Goal: Obtain resource: Download file/media

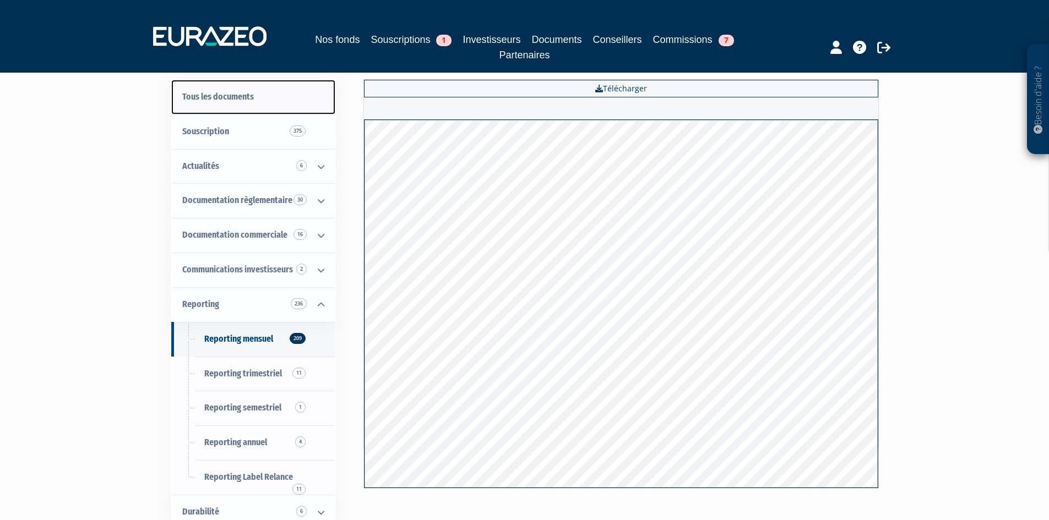
click at [236, 97] on link "Tous les documents" at bounding box center [253, 97] width 164 height 35
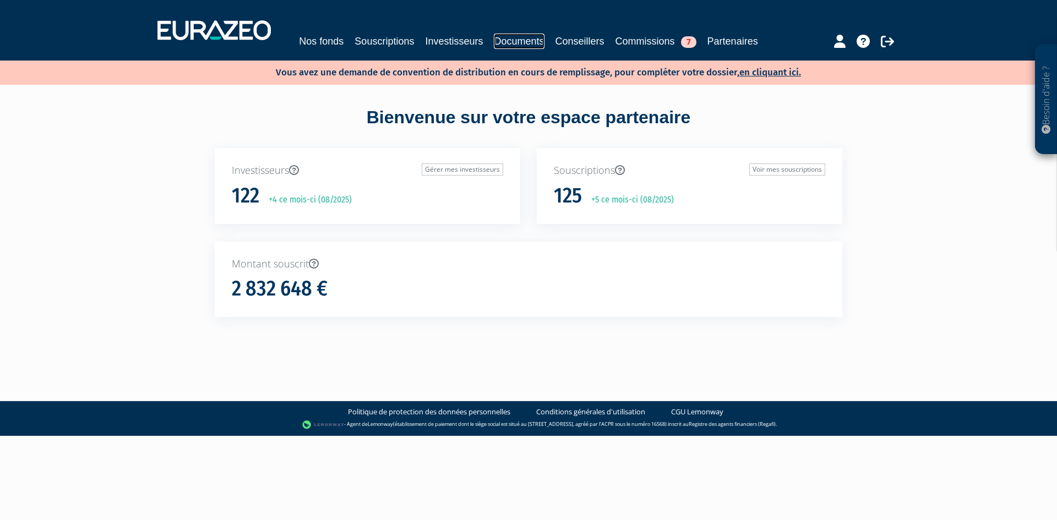
click at [504, 43] on link "Documents" at bounding box center [519, 41] width 50 height 15
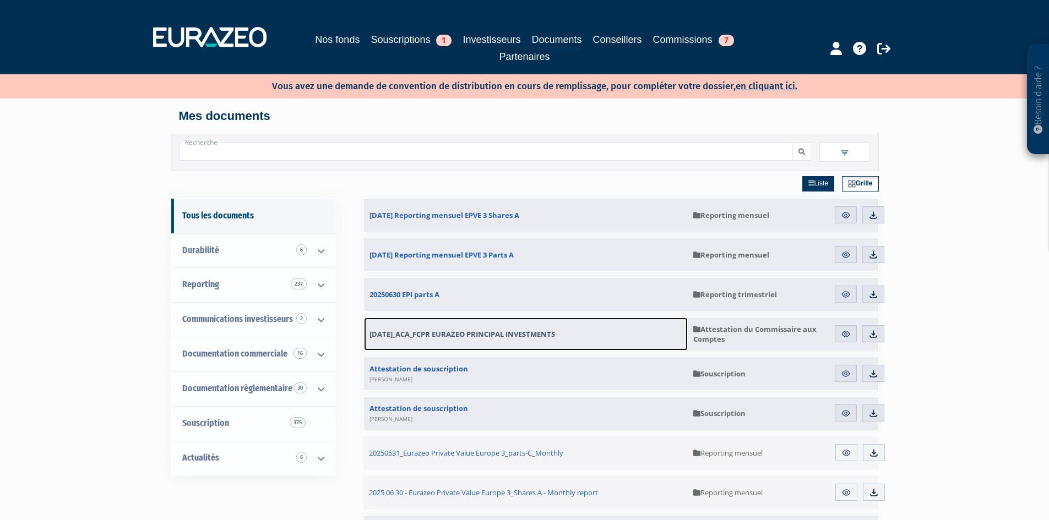
click at [491, 334] on span "2025.06.30_ACA_FCPR EURAZEO PRINCIPAL INVESTMENTS" at bounding box center [461, 334] width 185 height 10
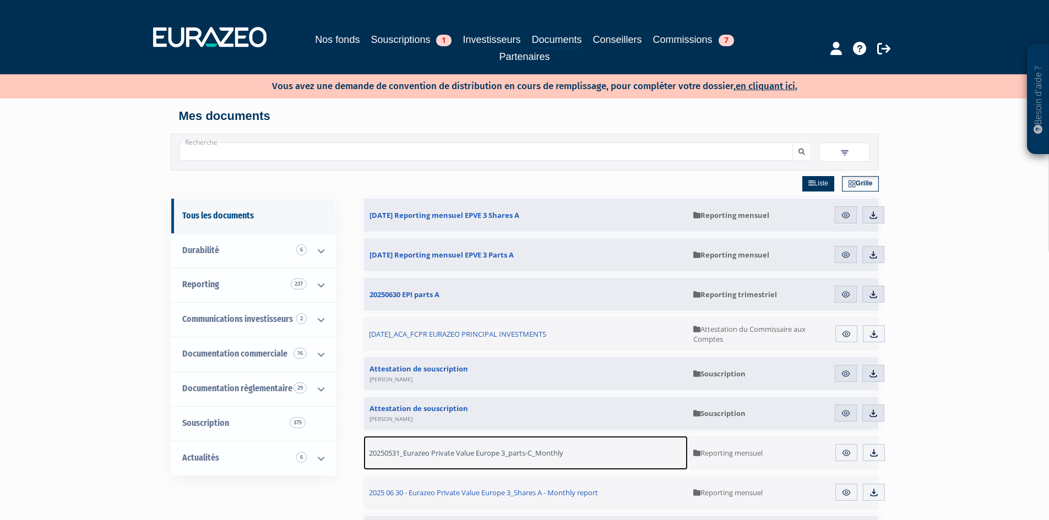
drag, startPoint x: 537, startPoint y: 421, endPoint x: 490, endPoint y: 452, distance: 57.1
click at [490, 452] on span "20250531_Eurazeo Private Value Europe 3_parts-C_Monthly" at bounding box center [466, 453] width 194 height 10
click at [489, 452] on span "20250531_Eurazeo Private Value Europe 3_parts-C_Monthly" at bounding box center [466, 453] width 194 height 10
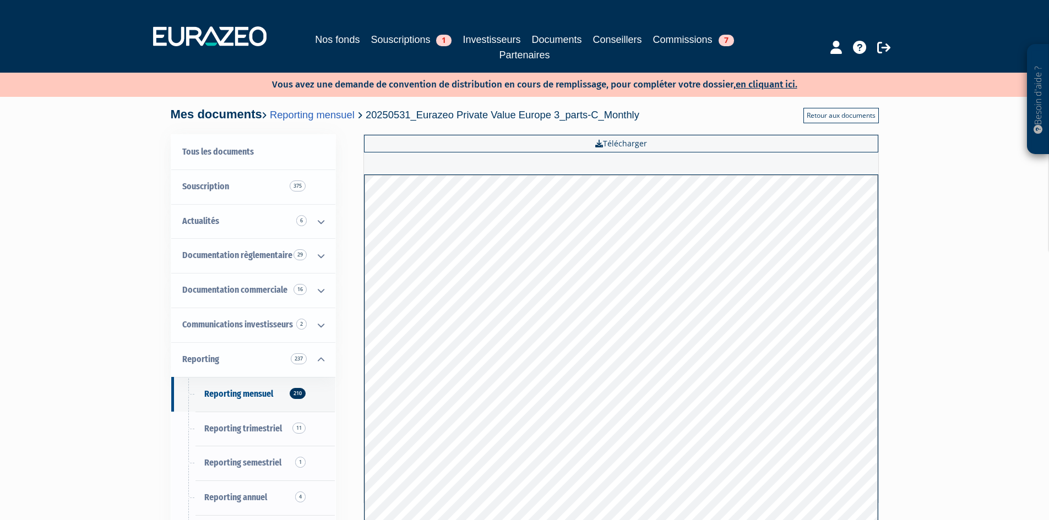
click at [817, 117] on link "Retour aux documents" at bounding box center [840, 115] width 75 height 15
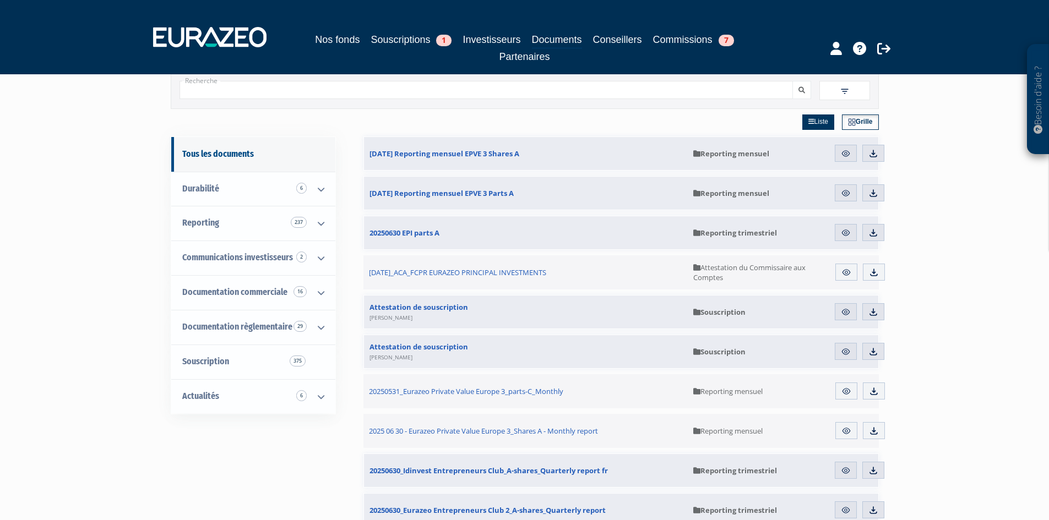
scroll to position [55, 0]
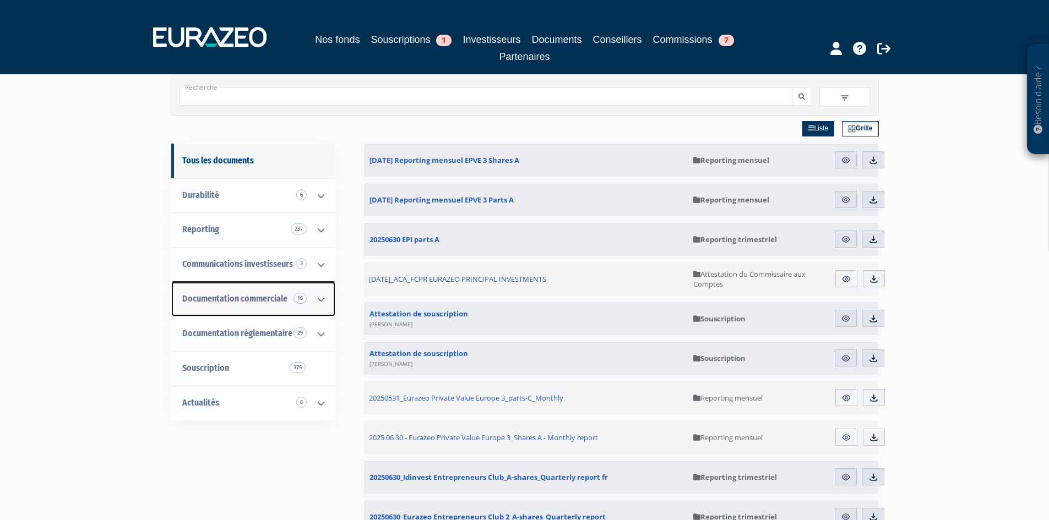
click at [264, 299] on span "Documentation commerciale 16" at bounding box center [234, 298] width 105 height 10
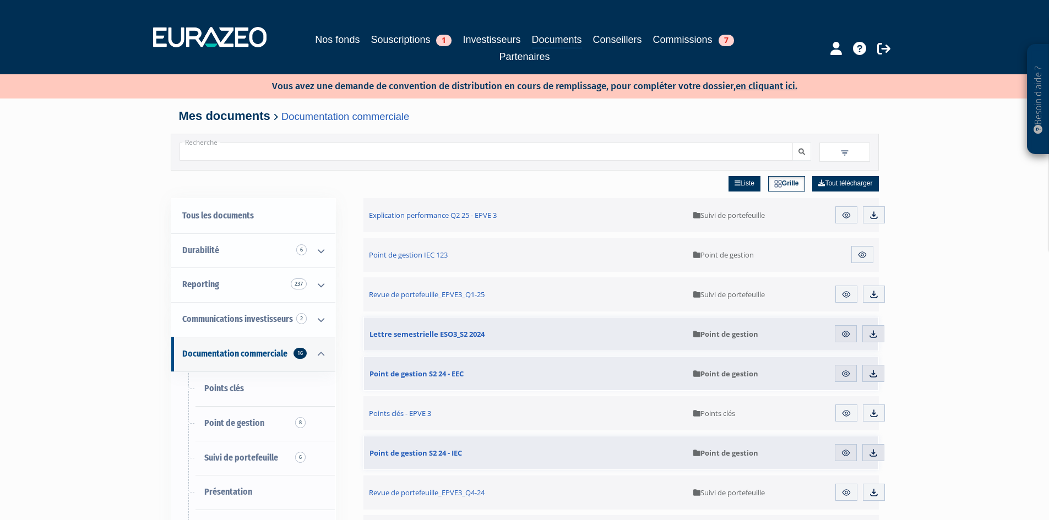
click at [218, 152] on input "Recherche" at bounding box center [485, 152] width 613 height 18
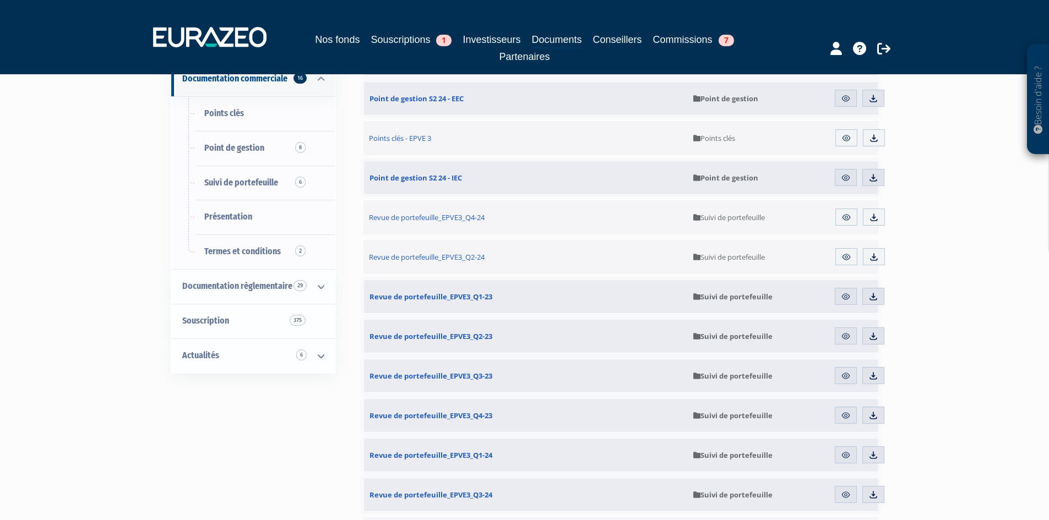
scroll to position [110, 0]
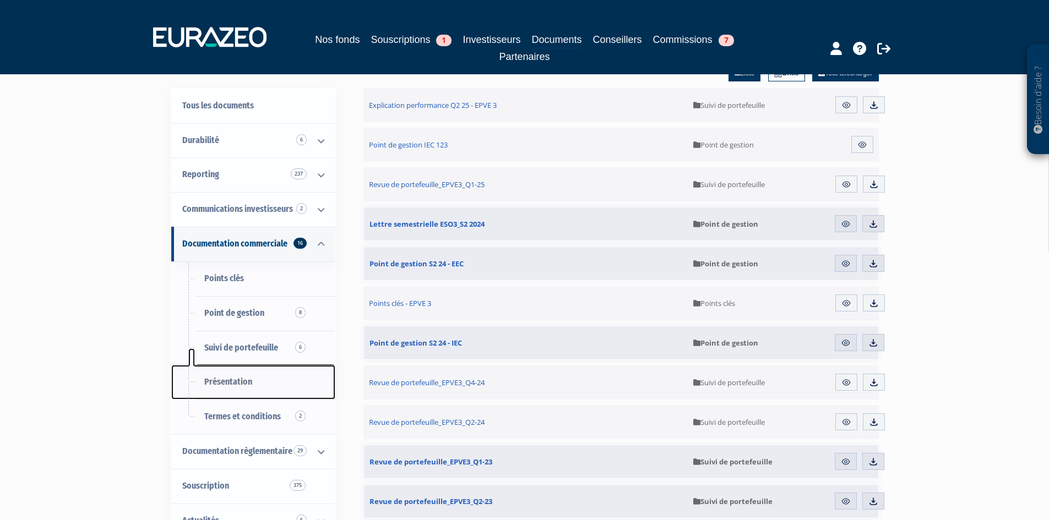
click at [214, 383] on span "Présentation" at bounding box center [228, 381] width 48 height 10
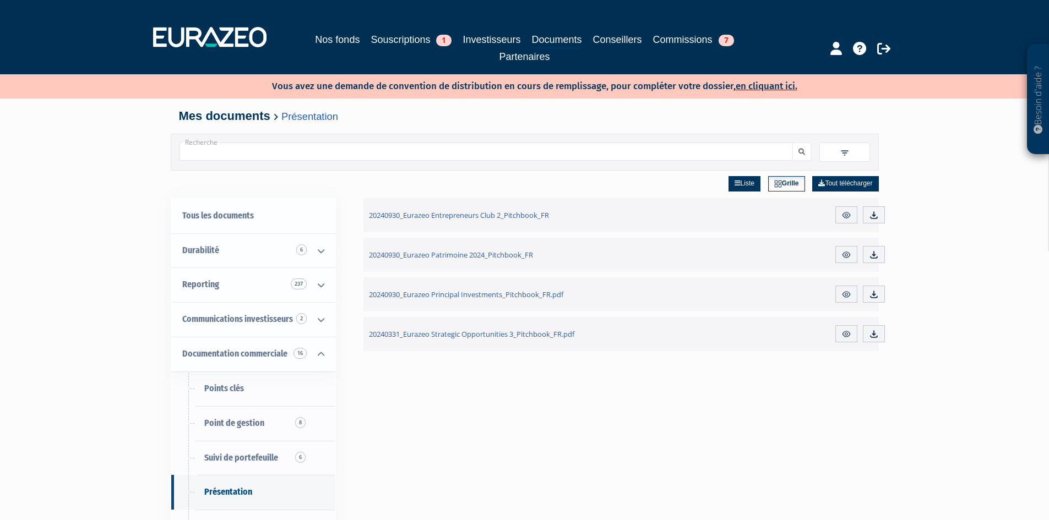
click at [262, 166] on div "Recherche Filtres Liste +" at bounding box center [525, 152] width 708 height 36
click at [259, 155] on input "Recherche" at bounding box center [485, 152] width 613 height 18
type input "EPV3"
click at [792, 143] on button "submit" at bounding box center [801, 152] width 19 height 18
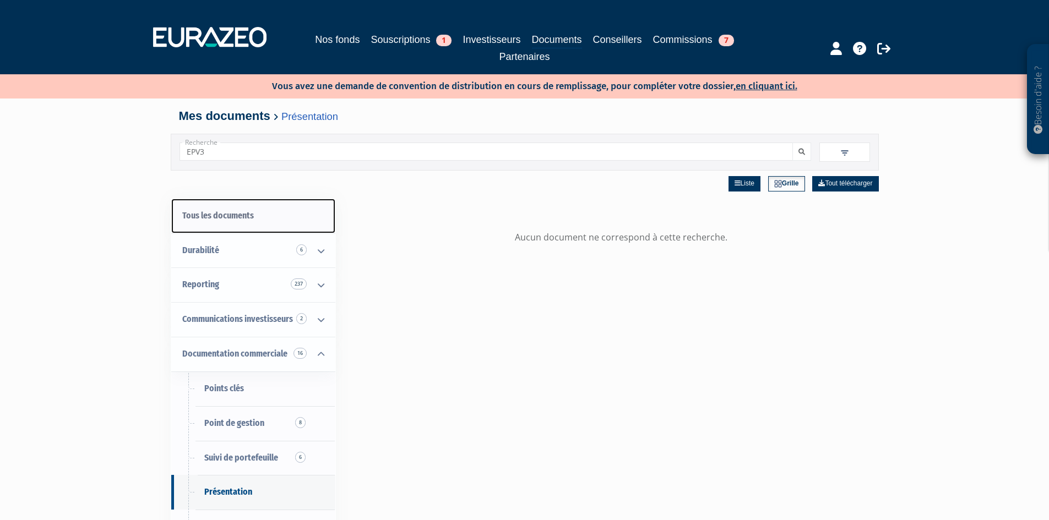
click at [234, 219] on link "Tous les documents" at bounding box center [253, 216] width 164 height 35
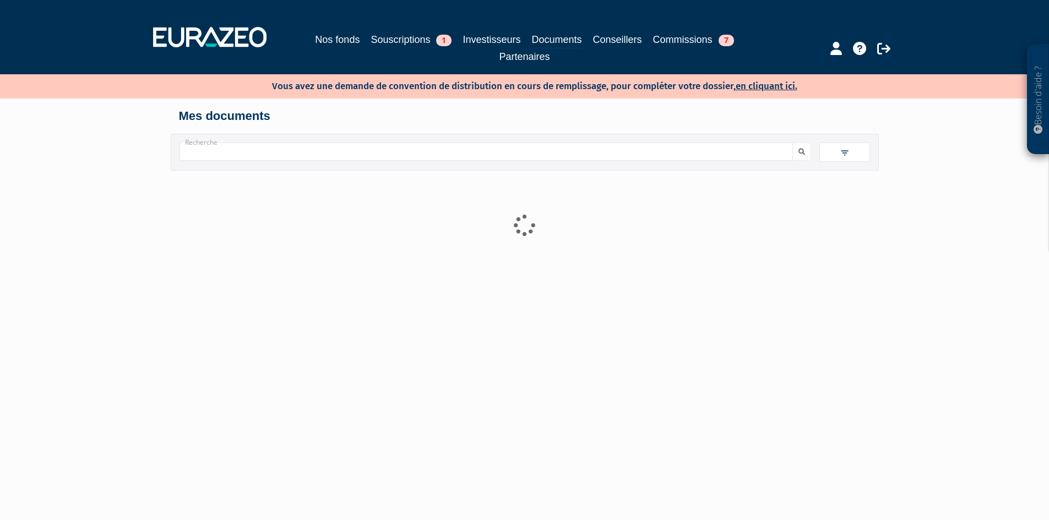
click at [222, 154] on input "Recherche" at bounding box center [485, 152] width 613 height 18
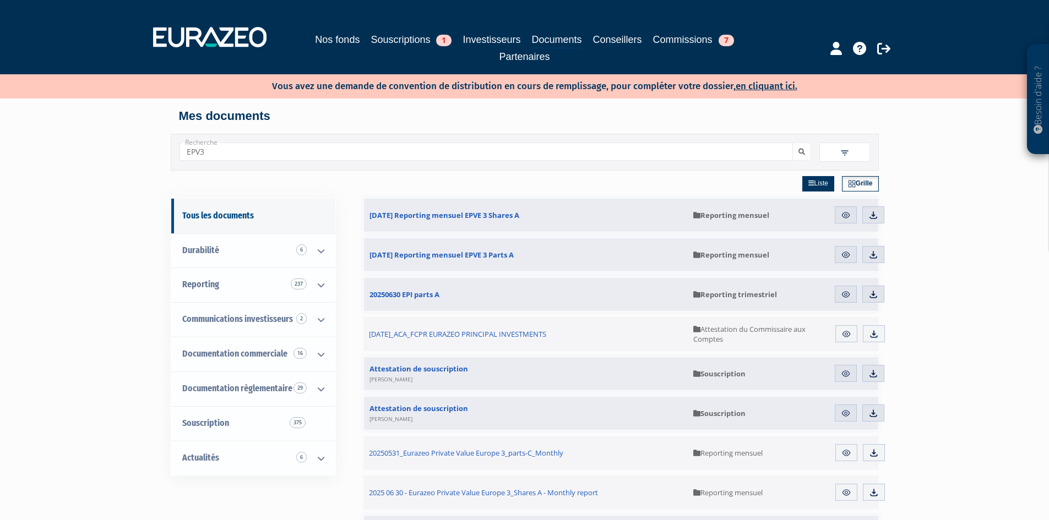
click at [792, 143] on button "submit" at bounding box center [801, 152] width 19 height 18
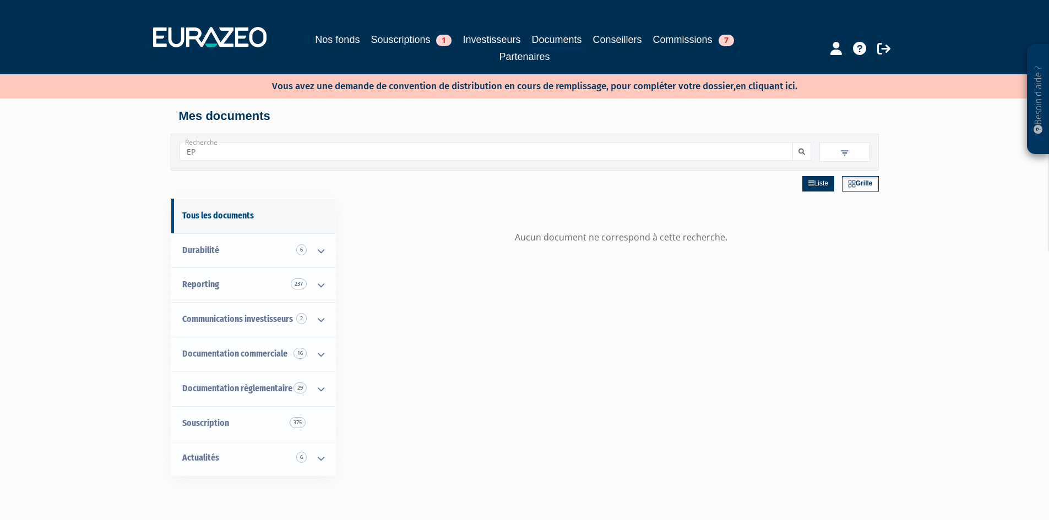
type input "E"
click at [512, 345] on div "Liste Grille Aucun document ne correspond à cette recherche." at bounding box center [620, 431] width 515 height 520
